Goal: Navigation & Orientation: Find specific page/section

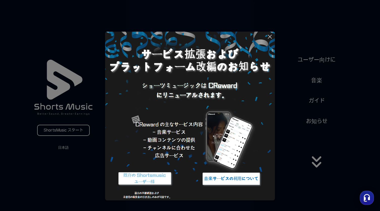
click at [270, 35] on icon at bounding box center [270, 37] width 6 height 6
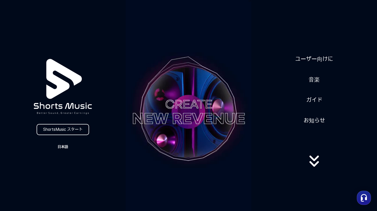
click at [63, 146] on button "日本語" at bounding box center [63, 146] width 24 height 7
click at [60, 167] on button "日本語" at bounding box center [63, 167] width 20 height 5
